Goal: Navigation & Orientation: Understand site structure

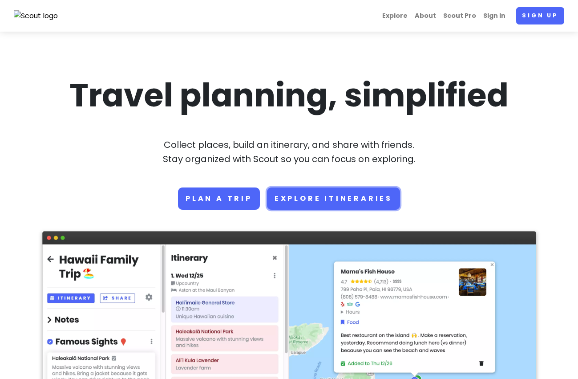
click at [312, 195] on link "Explore Itineraries" at bounding box center [333, 198] width 133 height 22
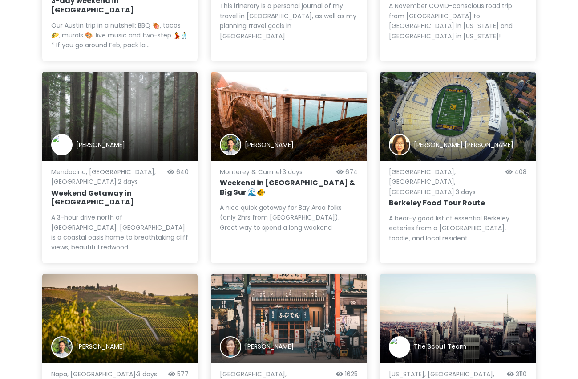
scroll to position [229, 0]
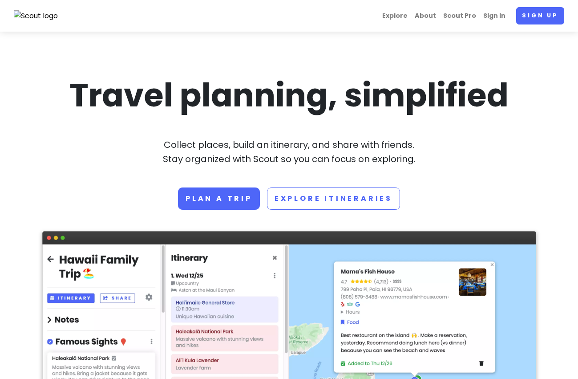
click at [145, 176] on div "Travel planning, simplified Collect places, build an itinerary, and share with …" at bounding box center [289, 141] width 494 height 135
click at [213, 197] on link "Plan a trip" at bounding box center [219, 198] width 82 height 22
click at [276, 149] on p "Collect places, build an itinerary, and share with friends. Stay organized with…" at bounding box center [289, 152] width 494 height 28
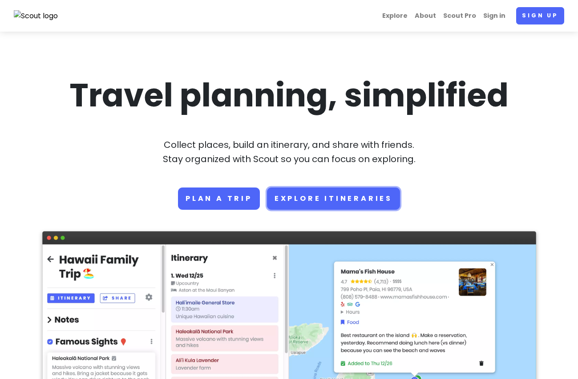
click at [319, 193] on link "Explore Itineraries" at bounding box center [333, 198] width 133 height 22
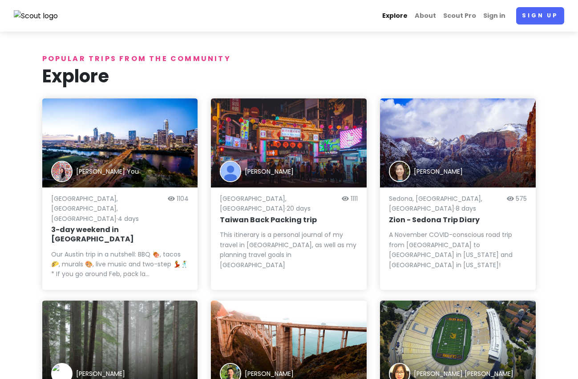
click at [406, 19] on link "Explore" at bounding box center [395, 15] width 32 height 17
click at [431, 16] on link "About" at bounding box center [425, 15] width 28 height 17
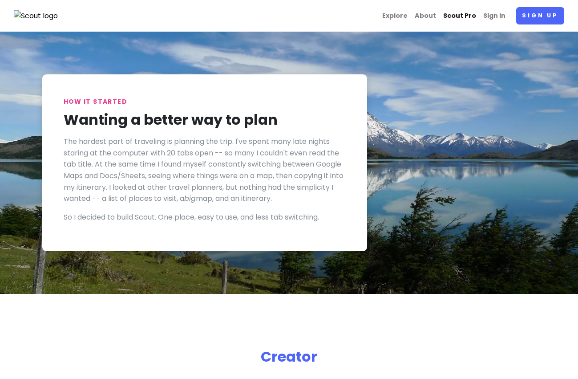
click at [461, 15] on link "Scout Pro" at bounding box center [460, 15] width 40 height 17
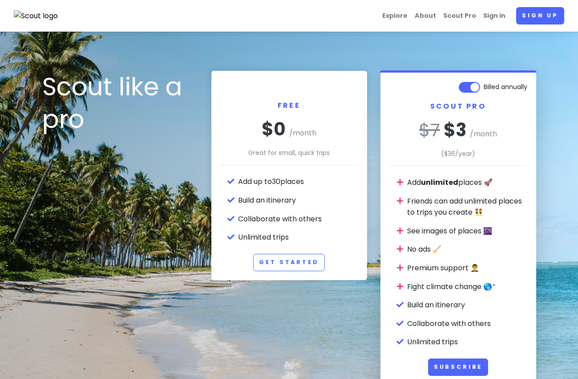
click at [30, 20] on img at bounding box center [36, 16] width 45 height 12
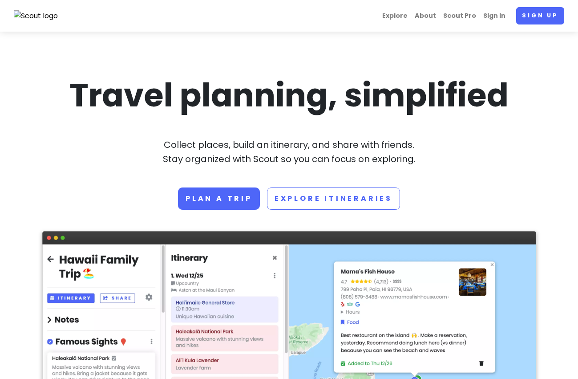
click at [197, 87] on h1 "Travel planning, simplified" at bounding box center [289, 95] width 494 height 42
click at [182, 84] on h1 "Travel planning, simplified" at bounding box center [289, 95] width 494 height 42
click at [245, 101] on h1 "Travel planning, simplified" at bounding box center [289, 95] width 494 height 42
